Goal: Information Seeking & Learning: Find specific page/section

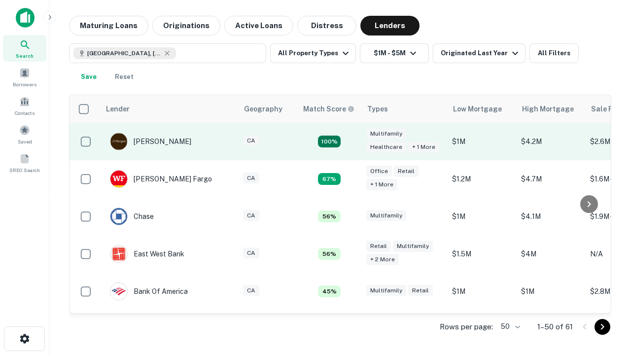
click at [350, 141] on td "100%" at bounding box center [329, 141] width 64 height 37
